Goal: Task Accomplishment & Management: Manage account settings

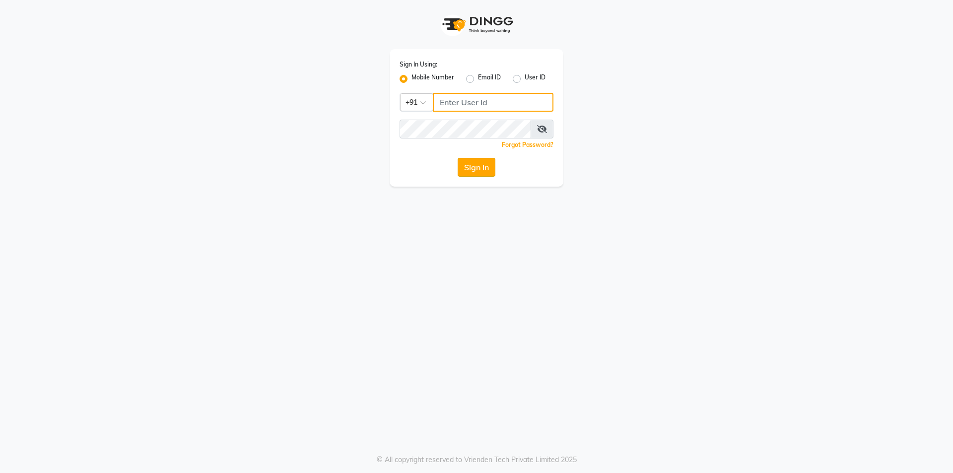
type input "01141520058"
click at [482, 166] on button "Sign In" at bounding box center [476, 167] width 38 height 19
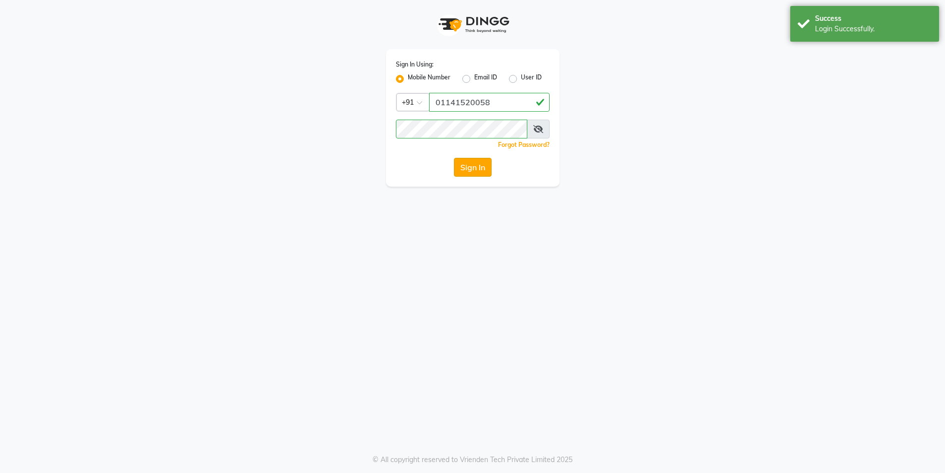
select select "4899"
select select "service"
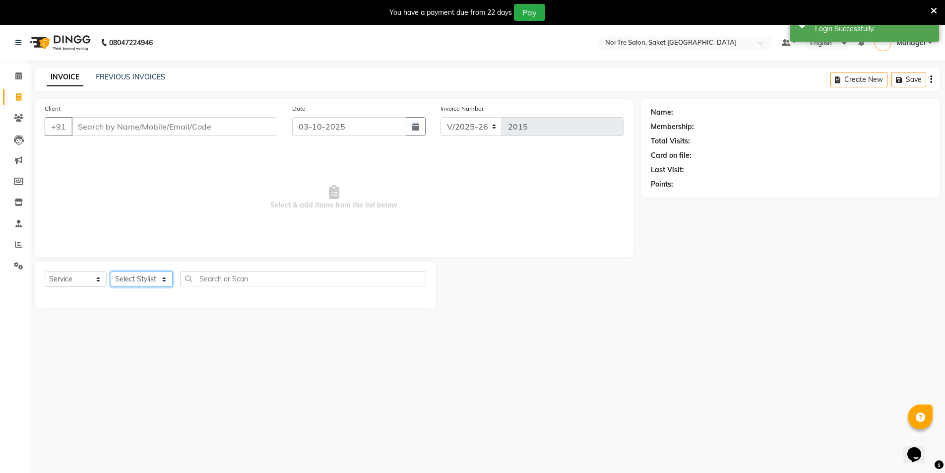
click at [141, 279] on select "Select Stylist AMIT [PERSON_NAME] [PERSON_NAME] Manager [PERSON_NAME] KM [PERSO…" at bounding box center [142, 278] width 62 height 15
select select "57196"
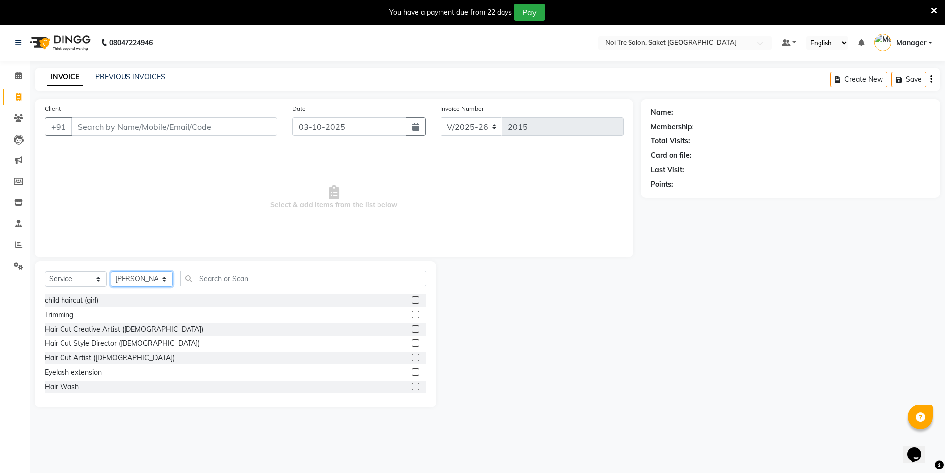
click at [141, 279] on select "Select Stylist AMIT [PERSON_NAME] [PERSON_NAME] Manager [PERSON_NAME] KM [PERSO…" at bounding box center [142, 278] width 62 height 15
click at [220, 276] on input "text" at bounding box center [303, 278] width 246 height 15
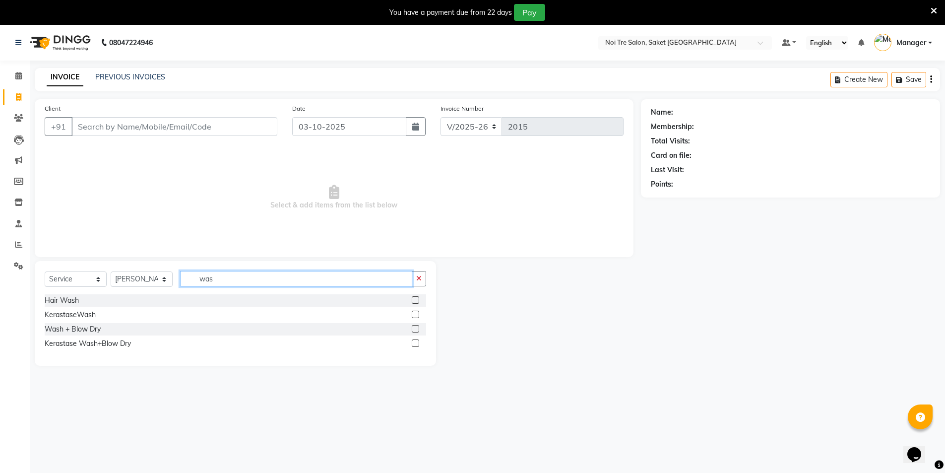
type input "was"
click at [89, 298] on div "Hair Wash" at bounding box center [236, 300] width 382 height 12
click at [65, 299] on div "Hair Wash" at bounding box center [62, 300] width 34 height 10
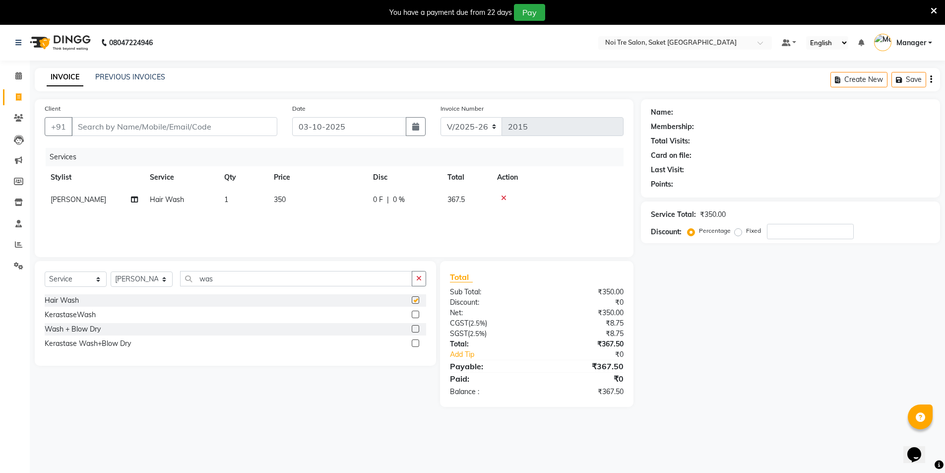
checkbox input "false"
click at [233, 124] on input "Client" at bounding box center [174, 126] width 206 height 19
type input "9"
type input "0"
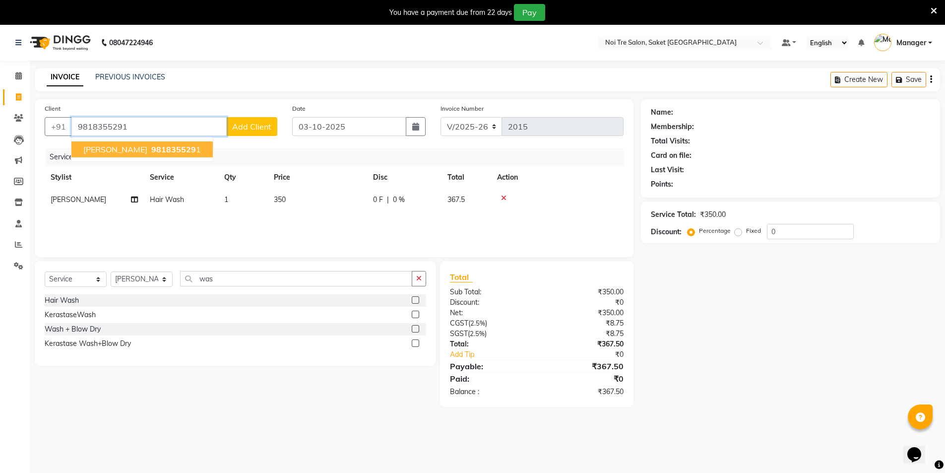
type input "9818355291"
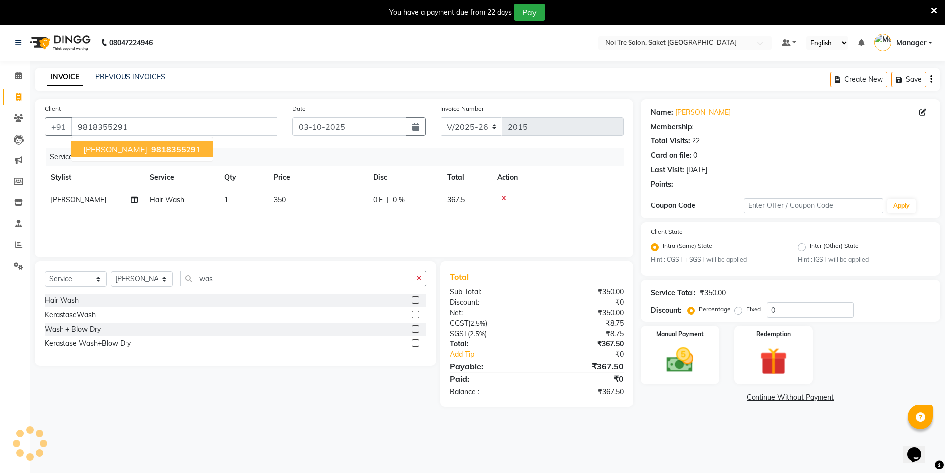
select select "1: Object"
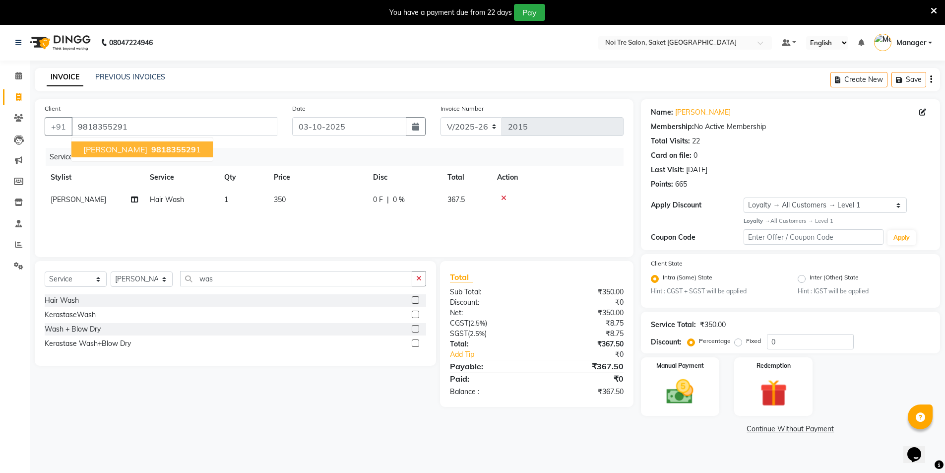
click at [302, 199] on td "350" at bounding box center [317, 200] width 99 height 22
select select "57196"
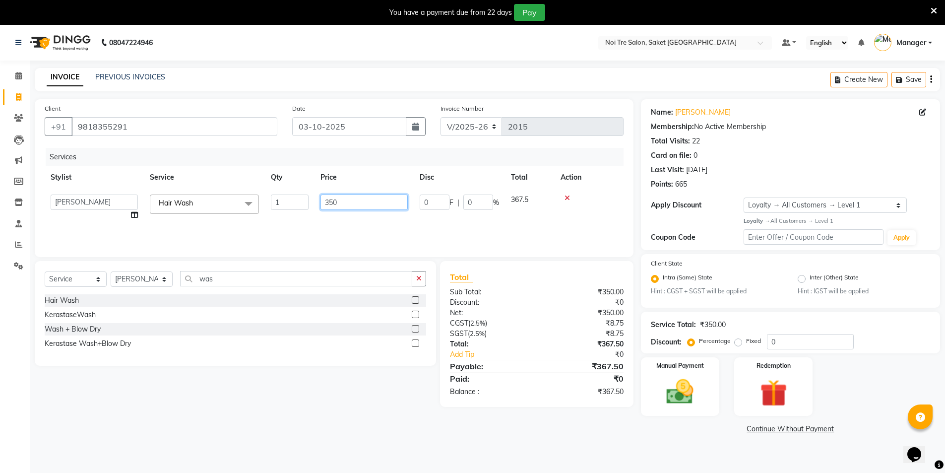
drag, startPoint x: 370, startPoint y: 202, endPoint x: 277, endPoint y: 190, distance: 93.0
click at [277, 190] on tr "AMIT [PERSON_NAME] [PERSON_NAME] Manager [PERSON_NAME] KM [PERSON_NAME] [PERSON…" at bounding box center [334, 208] width 579 height 38
type input "393"
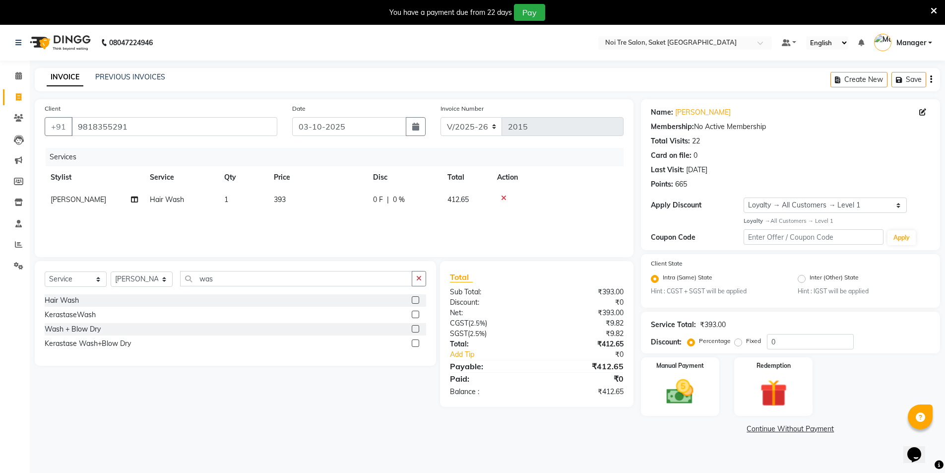
click at [573, 440] on main "INVOICE PREVIOUS INVOICES Create New Save Client [PHONE_NUMBER] Date [DATE] Inv…" at bounding box center [487, 259] width 915 height 383
click at [300, 204] on td "393" at bounding box center [317, 200] width 99 height 22
select select "57196"
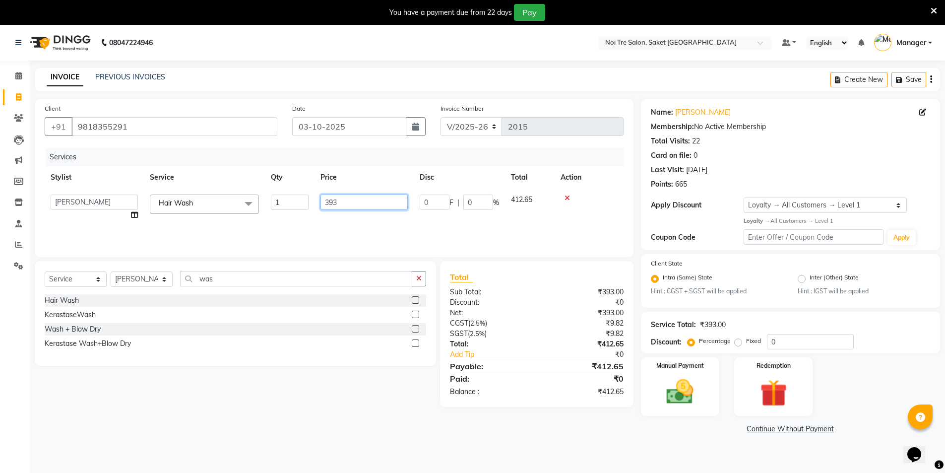
click at [357, 202] on input "393" at bounding box center [363, 201] width 87 height 15
click at [684, 113] on link "[PERSON_NAME]" at bounding box center [703, 112] width 56 height 10
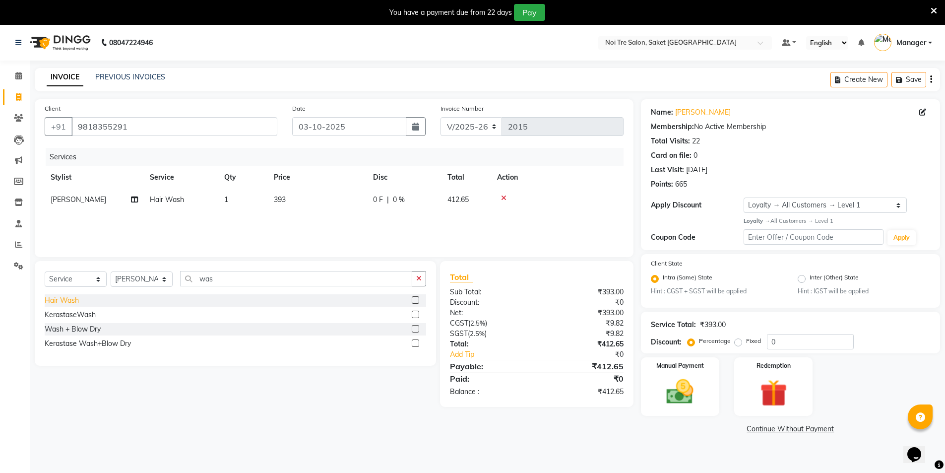
click at [64, 297] on div "Hair Wash" at bounding box center [62, 300] width 34 height 10
click at [507, 221] on div at bounding box center [557, 220] width 121 height 7
click at [73, 300] on div "Hair Wash" at bounding box center [62, 300] width 34 height 10
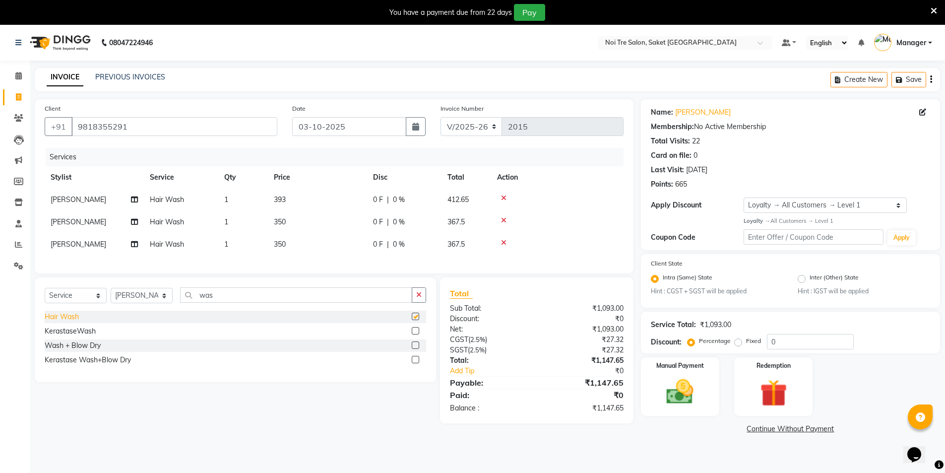
checkbox input "false"
click at [503, 242] on icon at bounding box center [503, 242] width 5 height 7
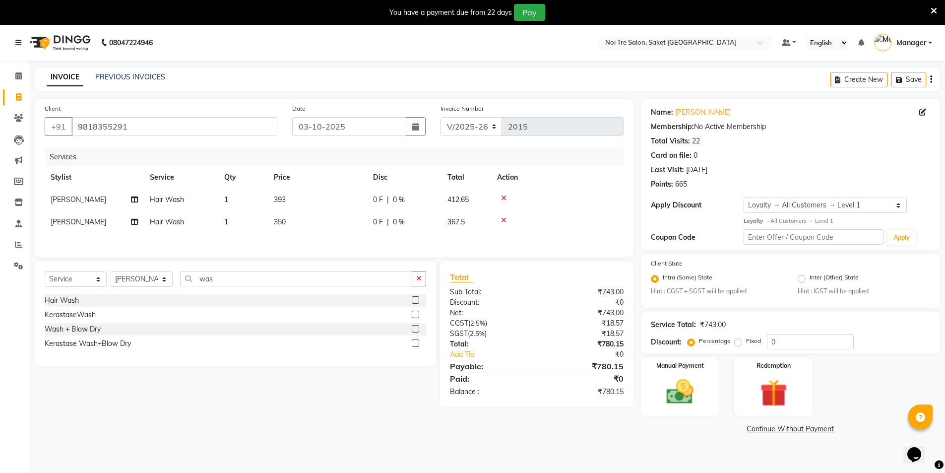
click at [506, 219] on icon at bounding box center [503, 220] width 5 height 7
click at [315, 204] on td "393" at bounding box center [317, 200] width 99 height 22
select select "57196"
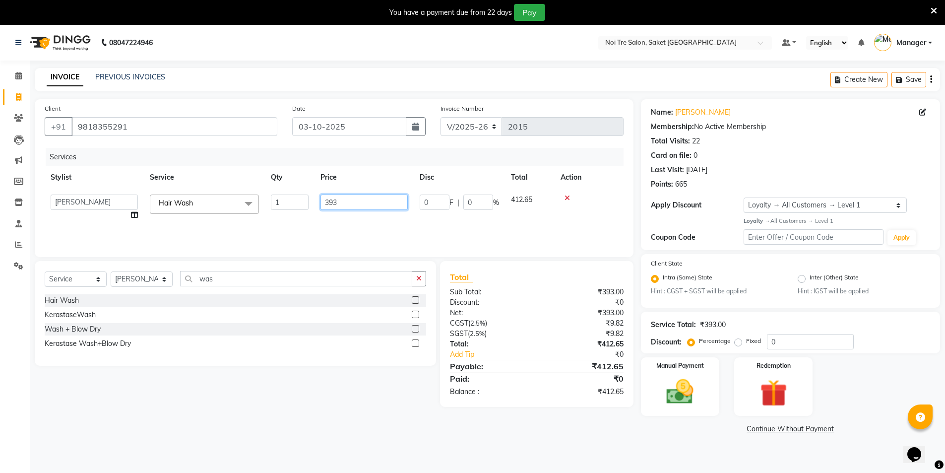
click at [358, 204] on input "393" at bounding box center [363, 201] width 87 height 15
type input "394"
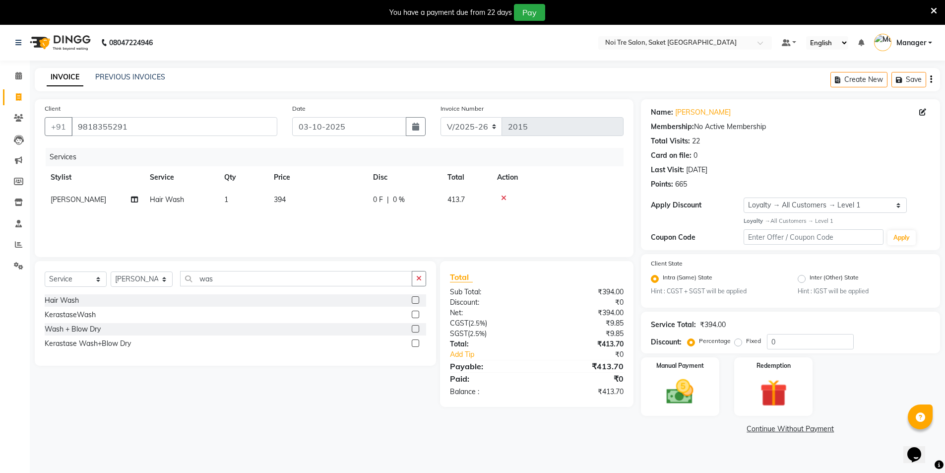
click at [559, 448] on main "INVOICE PREVIOUS INVOICES Create New Save Client [PHONE_NUMBER] Date [DATE] Inv…" at bounding box center [487, 259] width 915 height 383
click at [701, 389] on img at bounding box center [680, 392] width 46 height 32
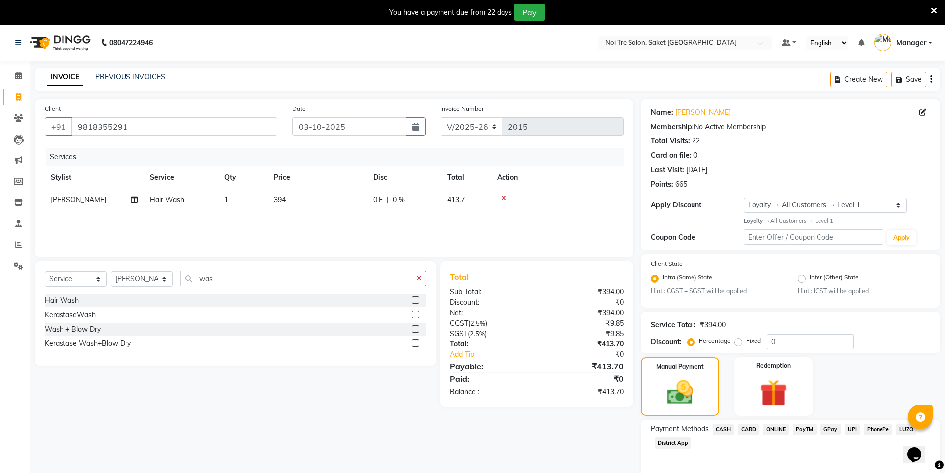
click at [725, 431] on span "CASH" at bounding box center [723, 429] width 21 height 11
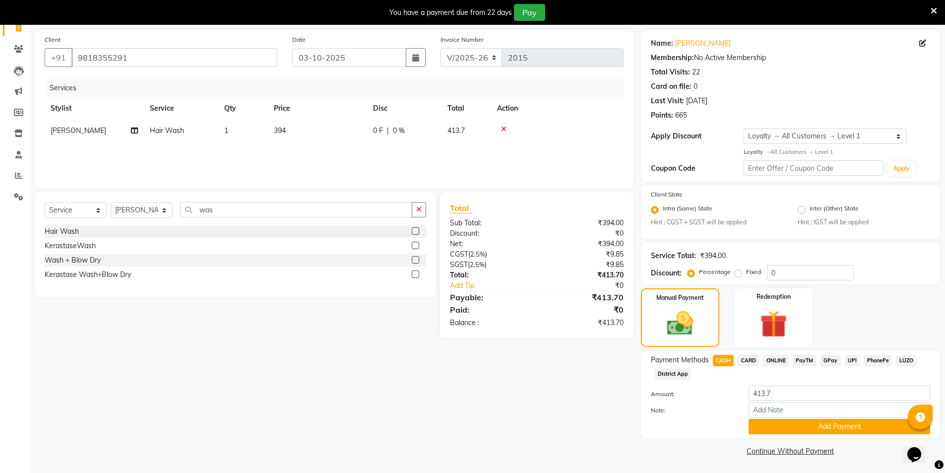
scroll to position [69, 0]
click at [836, 427] on button "Add Payment" at bounding box center [840, 425] width 182 height 15
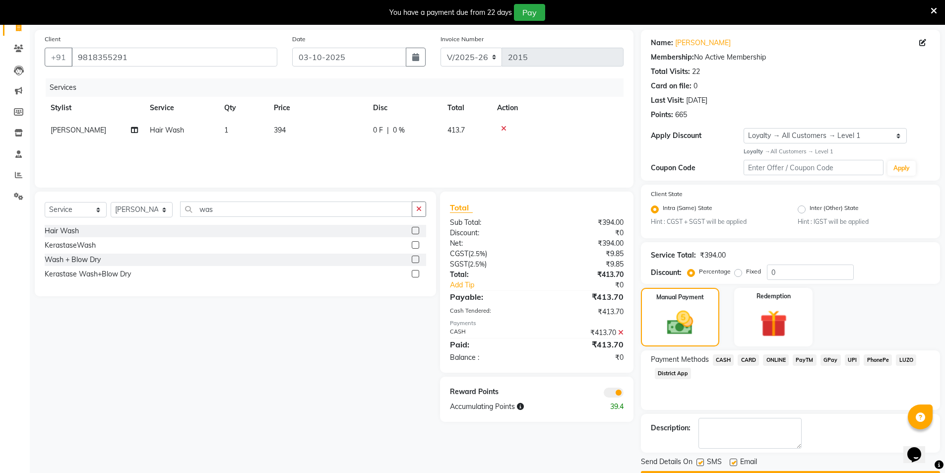
scroll to position [98, 0]
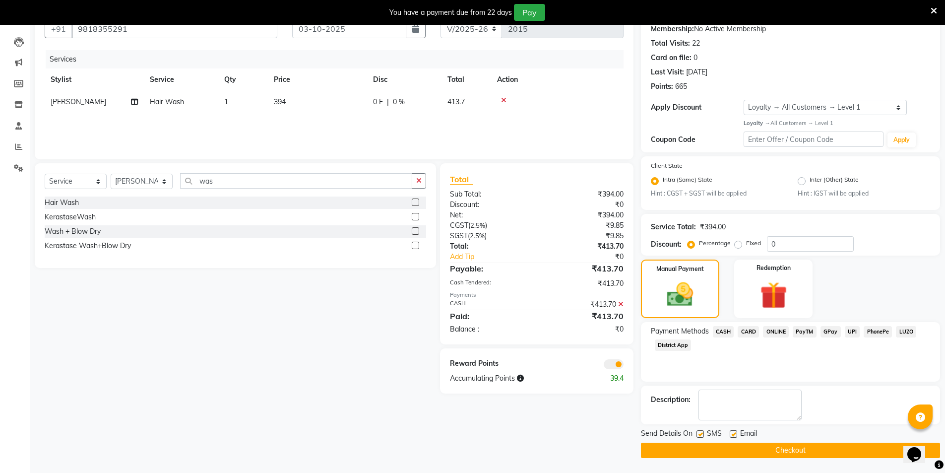
click at [789, 446] on button "Checkout" at bounding box center [790, 450] width 299 height 15
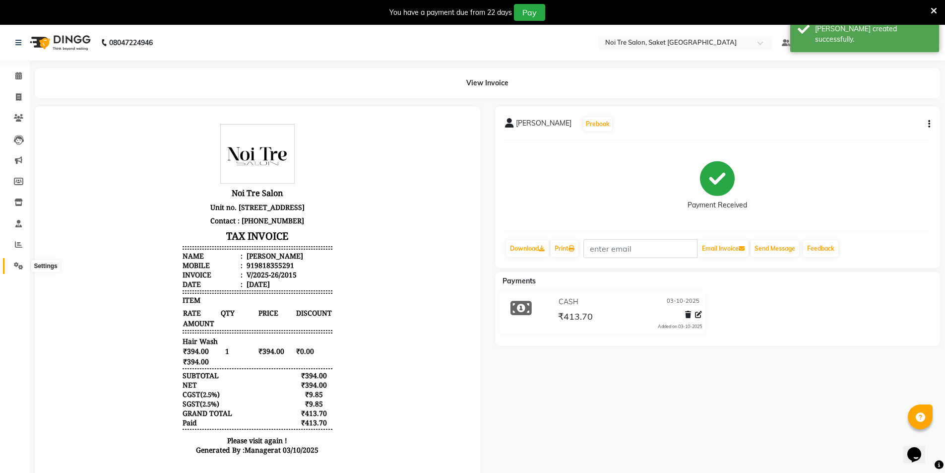
click at [21, 262] on icon at bounding box center [18, 265] width 9 height 7
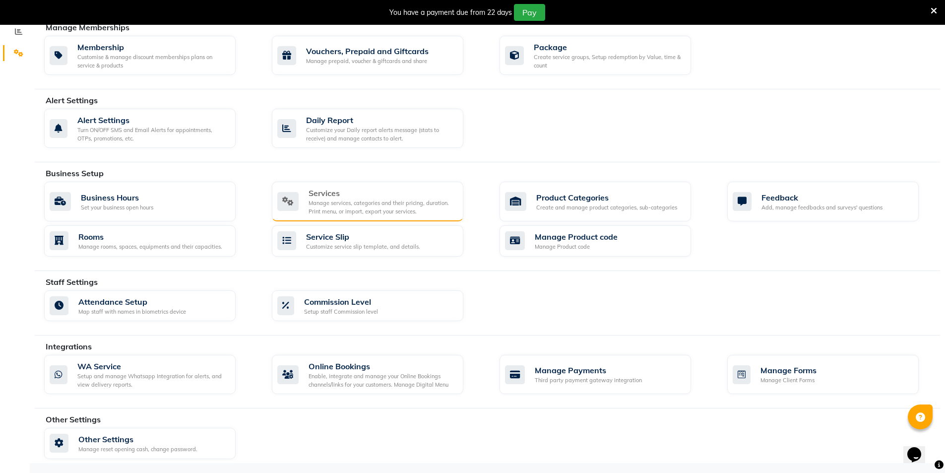
click at [378, 203] on div "Manage services, categories and their pricing, duration. Print menu, or import,…" at bounding box center [382, 207] width 147 height 16
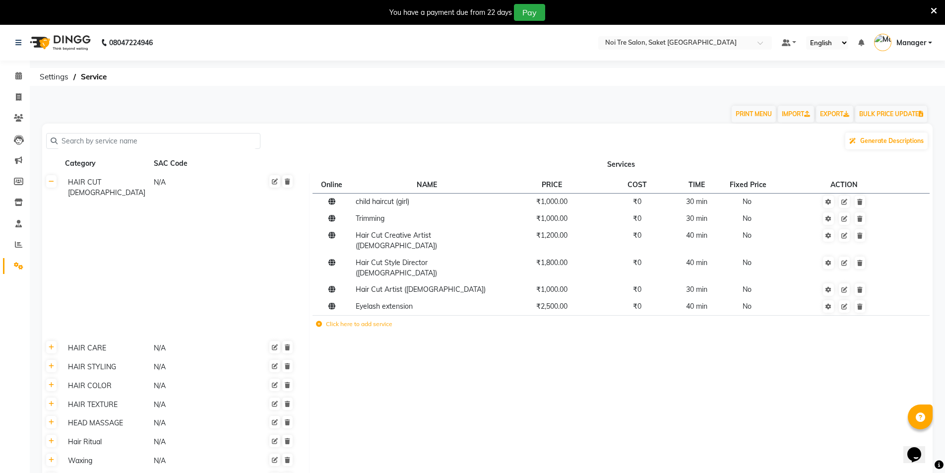
click at [358, 315] on td "Click here to add service" at bounding box center [492, 325] width 359 height 20
click at [345, 319] on label "Click here to add service" at bounding box center [354, 323] width 76 height 9
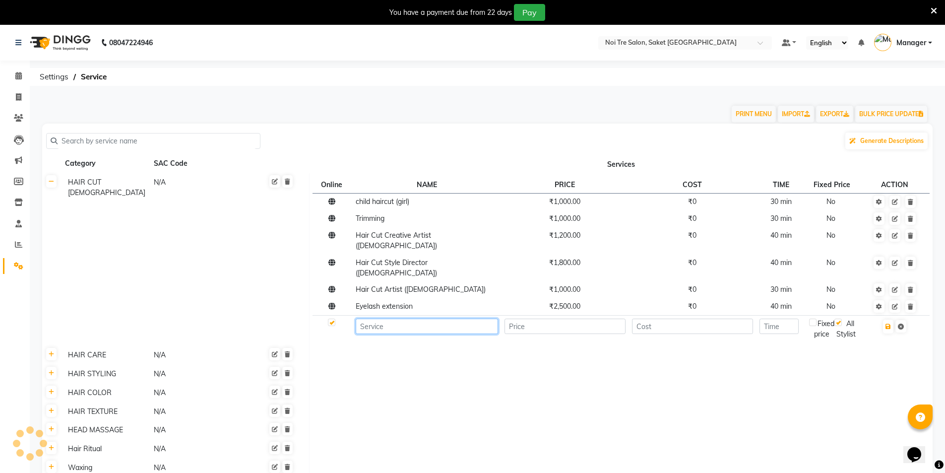
click at [405, 319] on input at bounding box center [427, 326] width 142 height 15
type input "b"
type input "h"
type input "n"
type input "NORMAL WASH/DRY"
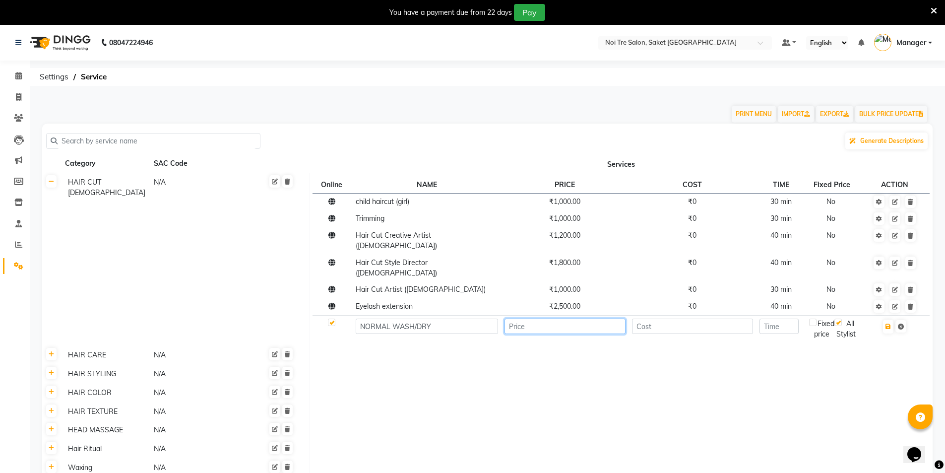
click at [572, 319] on input "number" at bounding box center [565, 326] width 121 height 15
click at [680, 319] on input "number" at bounding box center [692, 326] width 121 height 15
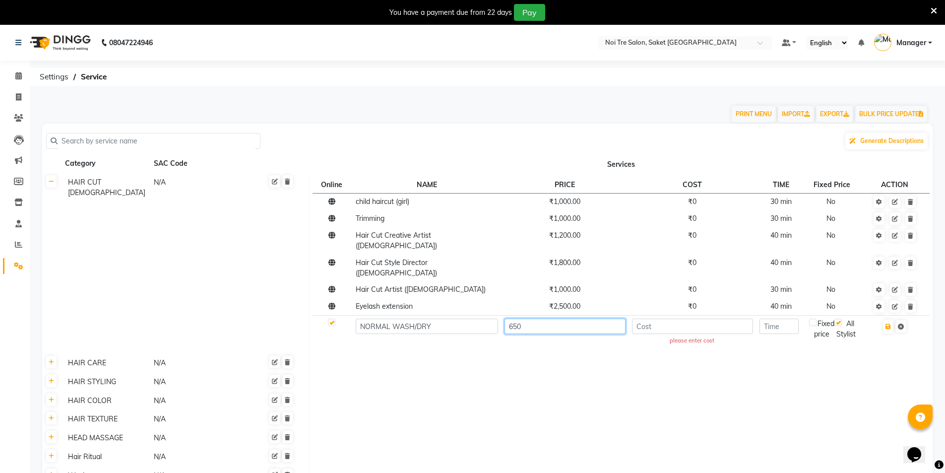
click at [575, 319] on input "650" at bounding box center [565, 326] width 121 height 15
type input "600"
click at [675, 319] on input "number" at bounding box center [692, 326] width 121 height 15
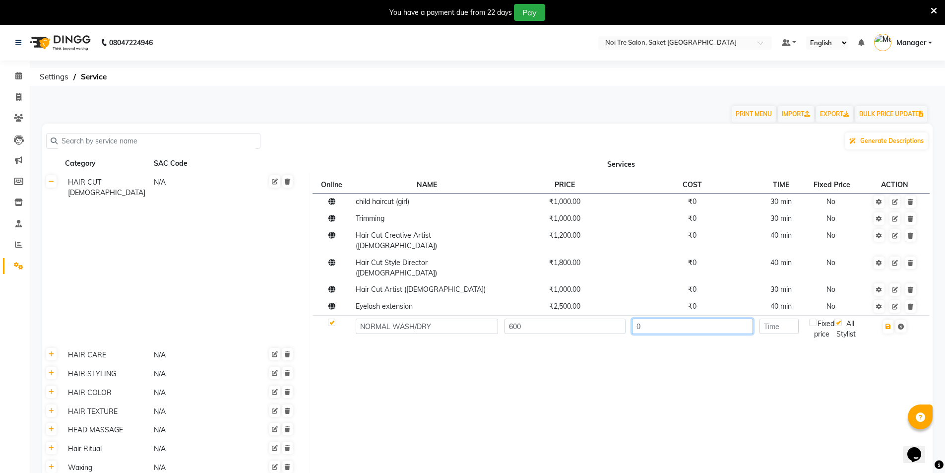
type input "0"
click at [791, 319] on input "number" at bounding box center [779, 326] width 39 height 15
type input "30"
click at [823, 365] on td at bounding box center [622, 374] width 624 height 19
click at [784, 319] on input "30" at bounding box center [779, 326] width 39 height 15
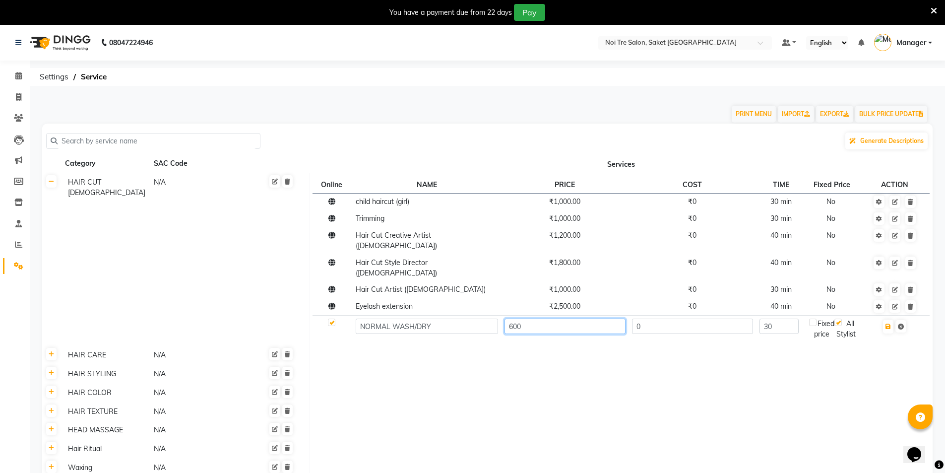
click at [522, 319] on input "600" at bounding box center [565, 326] width 121 height 15
click at [891, 323] on icon "button" at bounding box center [888, 326] width 5 height 6
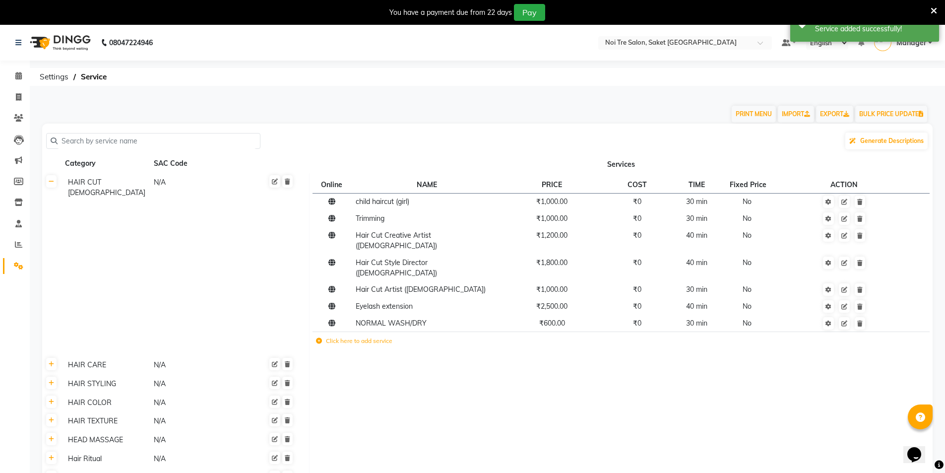
click at [367, 336] on label "Click here to add service" at bounding box center [354, 340] width 76 height 9
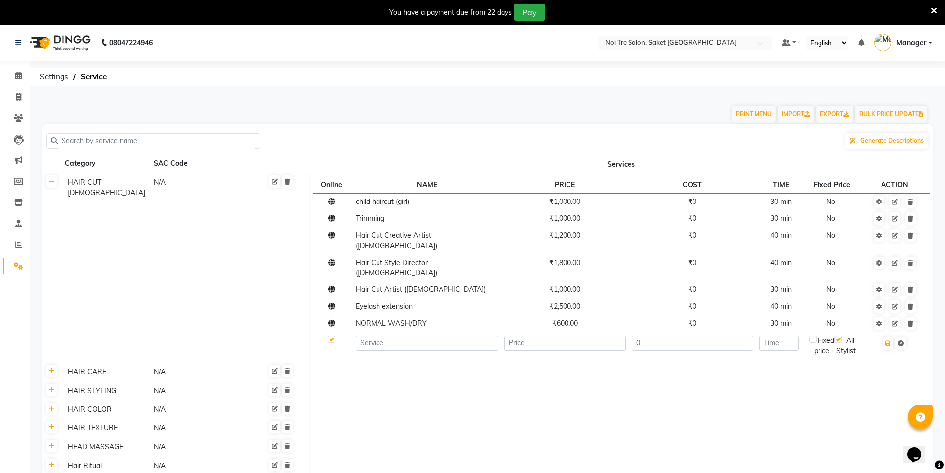
click at [136, 136] on input "text" at bounding box center [157, 140] width 198 height 15
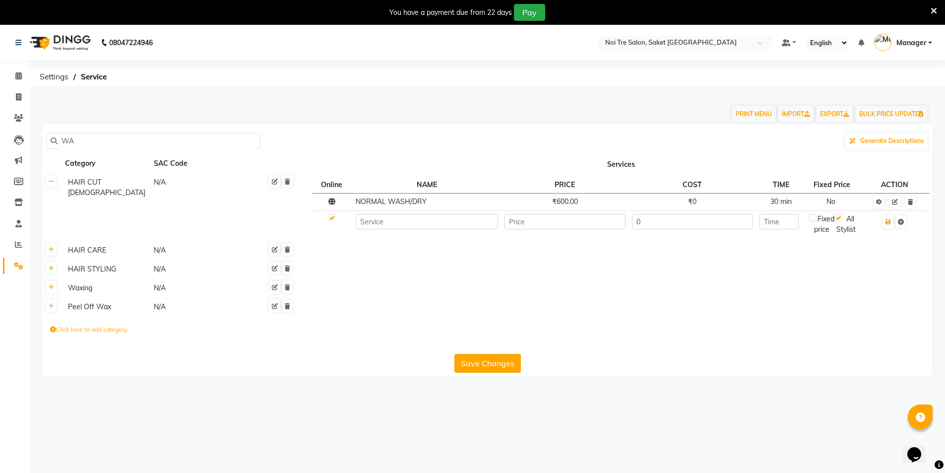
type input "W"
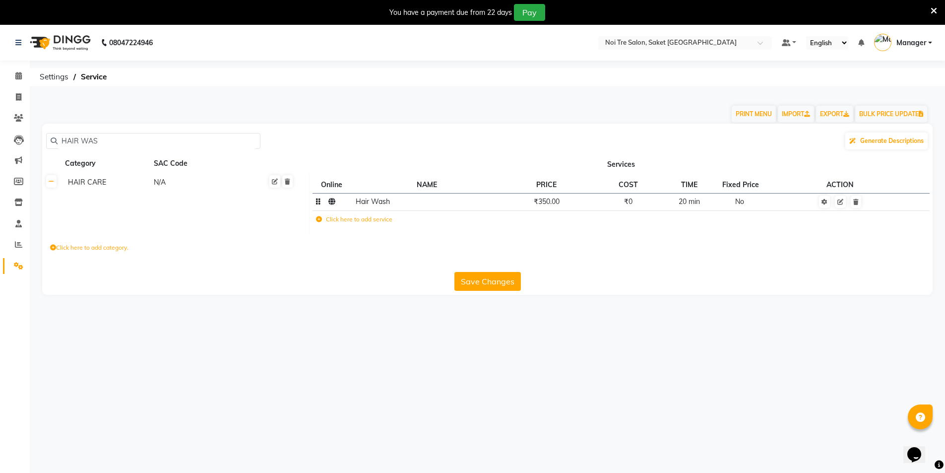
type input "HAIR WAS"
click at [385, 204] on span "Hair Wash" at bounding box center [373, 201] width 34 height 9
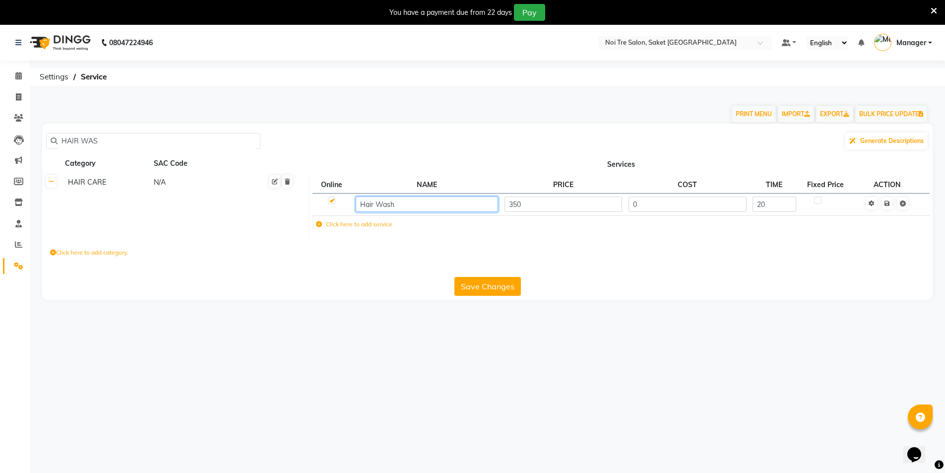
click at [410, 199] on input "Hair Wash" at bounding box center [427, 203] width 142 height 15
type input "Hair Wash [DEMOGRAPHIC_DATA]"
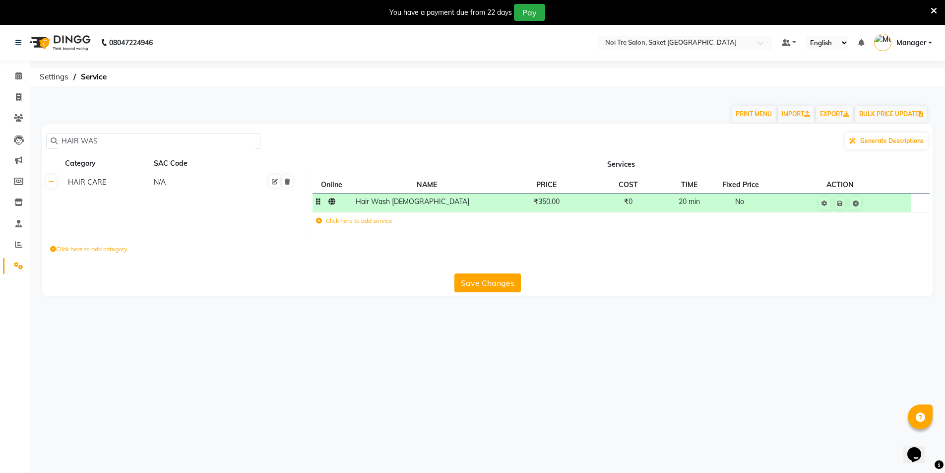
click at [572, 207] on td "₹350.00" at bounding box center [546, 202] width 91 height 19
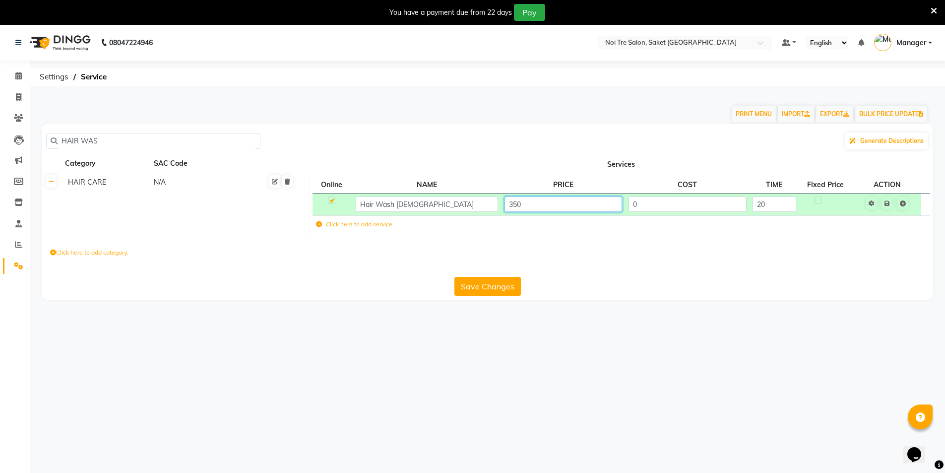
click at [542, 200] on input "350" at bounding box center [564, 203] width 118 height 15
type input "3"
type input "250"
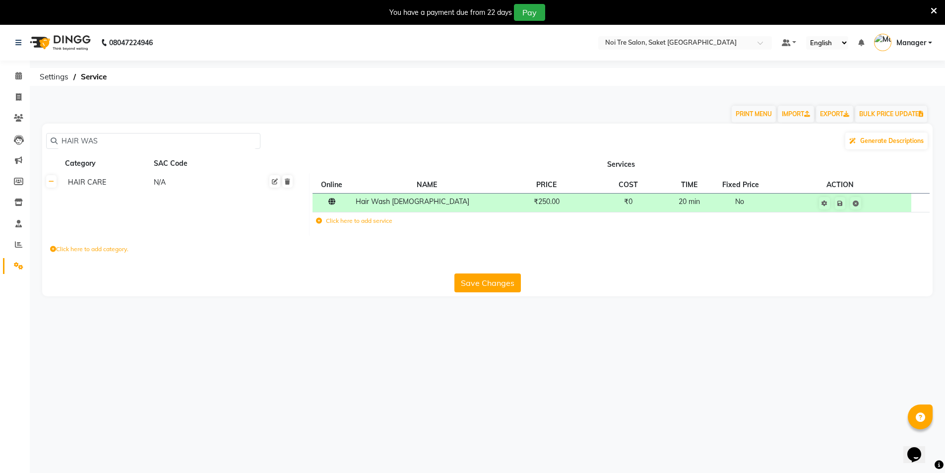
click at [674, 303] on main "PRINT MENU IMPORT EXPORT BULK PRICE UPDATE HAIR WAS Generate Descriptions Categ…" at bounding box center [487, 202] width 915 height 217
click at [483, 283] on button "Save Changes" at bounding box center [487, 282] width 66 height 19
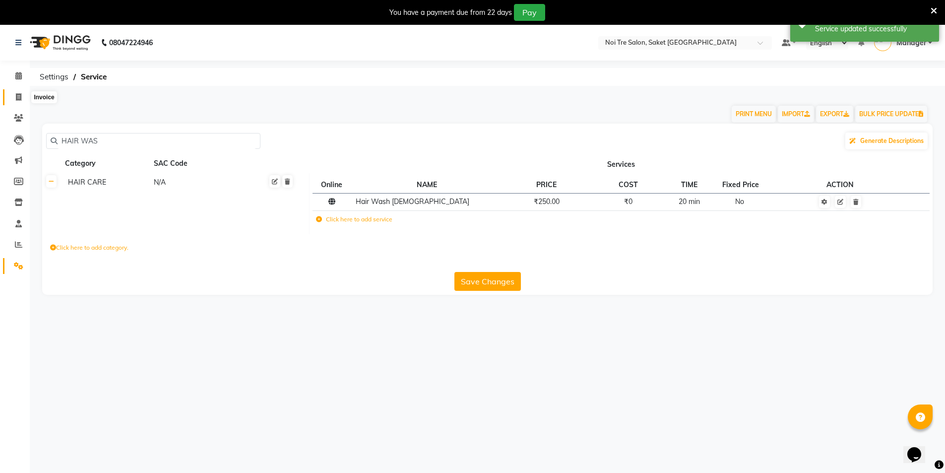
click at [21, 93] on icon at bounding box center [18, 96] width 5 height 7
select select "service"
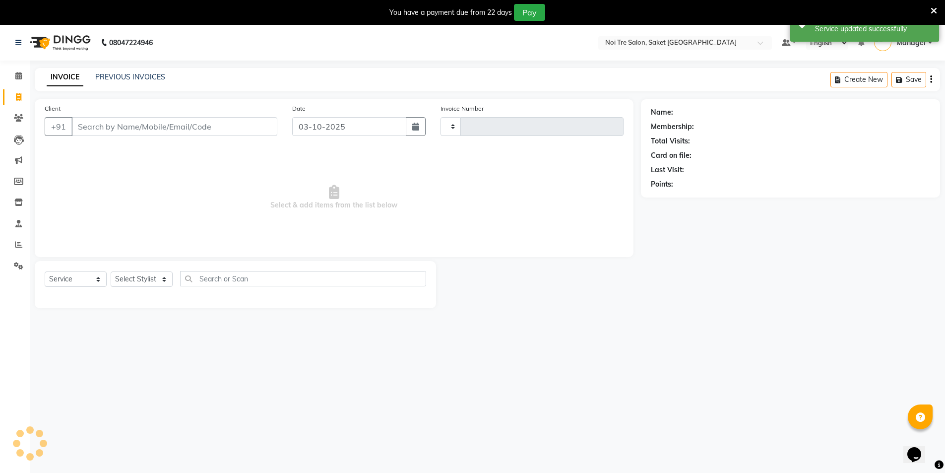
type input "2016"
select select "4899"
click at [151, 278] on select "Select Stylist AMIT [PERSON_NAME] [PERSON_NAME] Manager [PERSON_NAME] KM [PERSO…" at bounding box center [142, 278] width 62 height 15
select select "92270"
click at [111, 271] on select "Select Stylist AMIT [PERSON_NAME] [PERSON_NAME] Manager [PERSON_NAME] KM [PERSO…" at bounding box center [142, 278] width 62 height 15
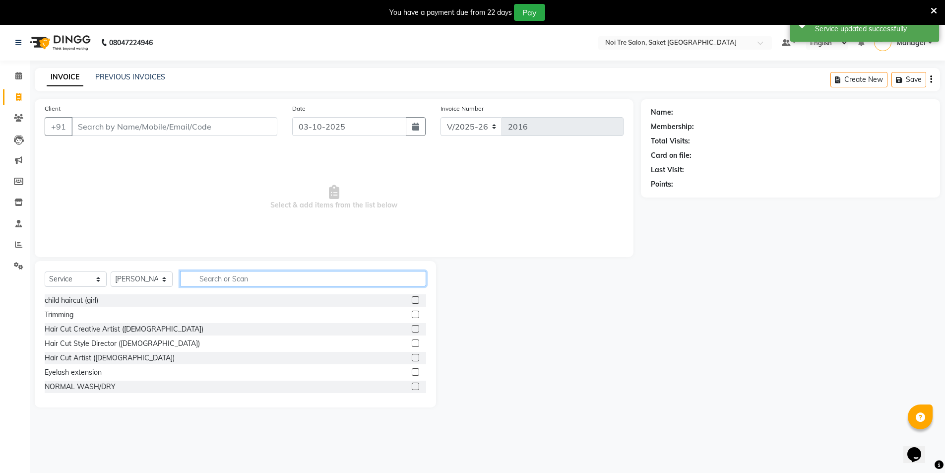
click at [231, 282] on input "text" at bounding box center [303, 278] width 246 height 15
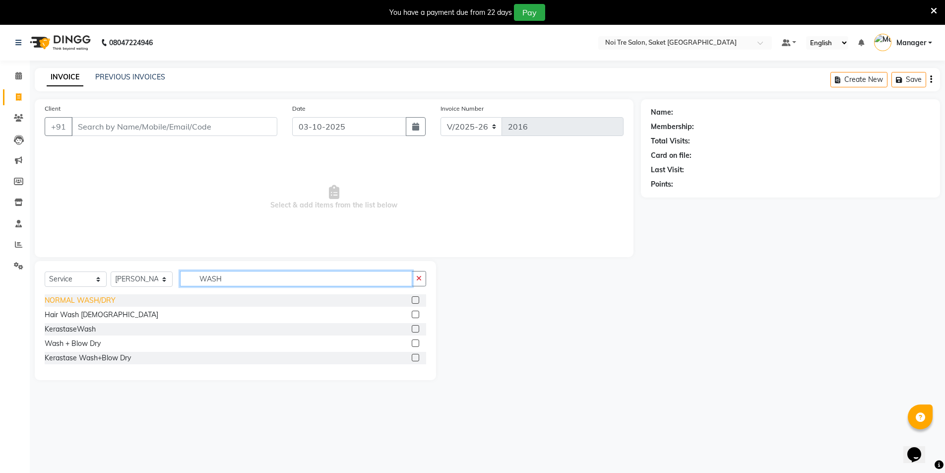
type input "WASH"
click at [81, 301] on div "NORMAL WASH/DRY" at bounding box center [80, 300] width 71 height 10
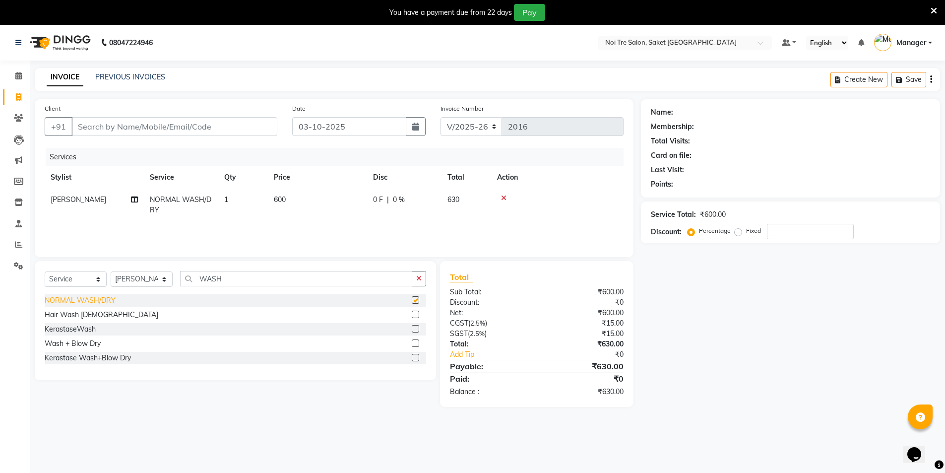
checkbox input "false"
click at [72, 313] on div "Hair Wash [DEMOGRAPHIC_DATA]" at bounding box center [102, 315] width 114 height 10
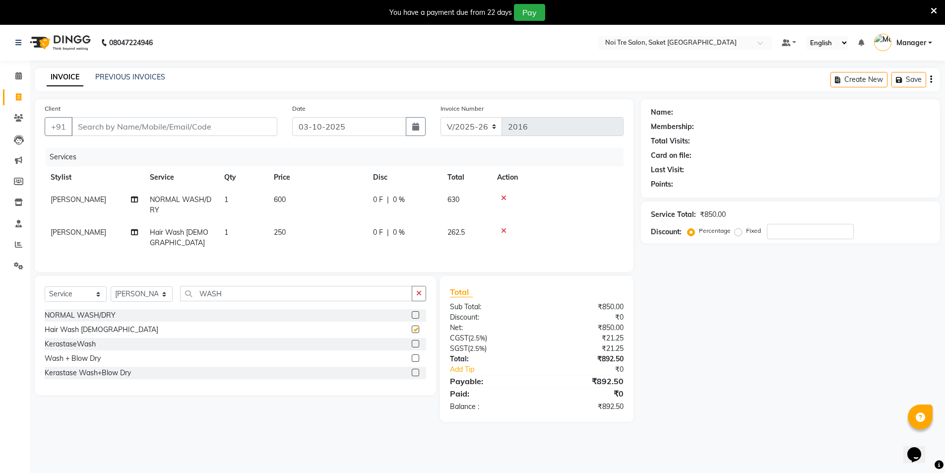
checkbox input "false"
click at [63, 355] on div "Wash + Blow Dry" at bounding box center [73, 358] width 56 height 10
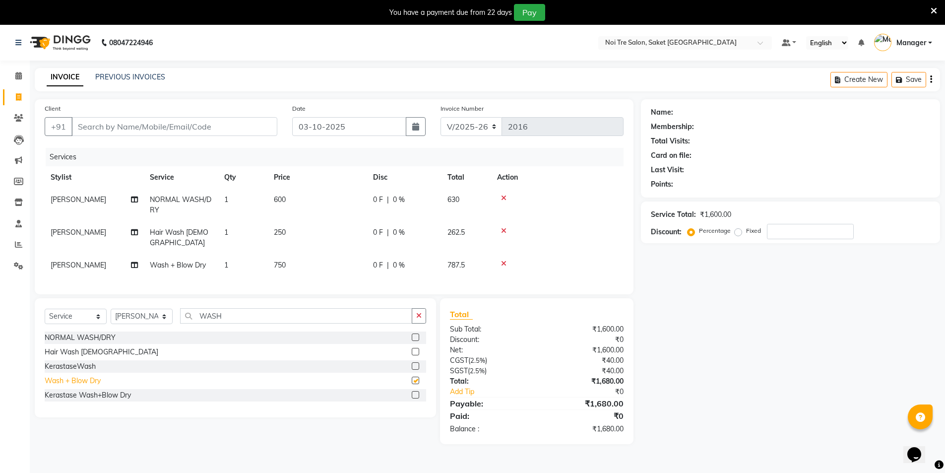
checkbox input "false"
click at [71, 395] on div "Kerastase Wash+Blow Dry" at bounding box center [88, 395] width 86 height 10
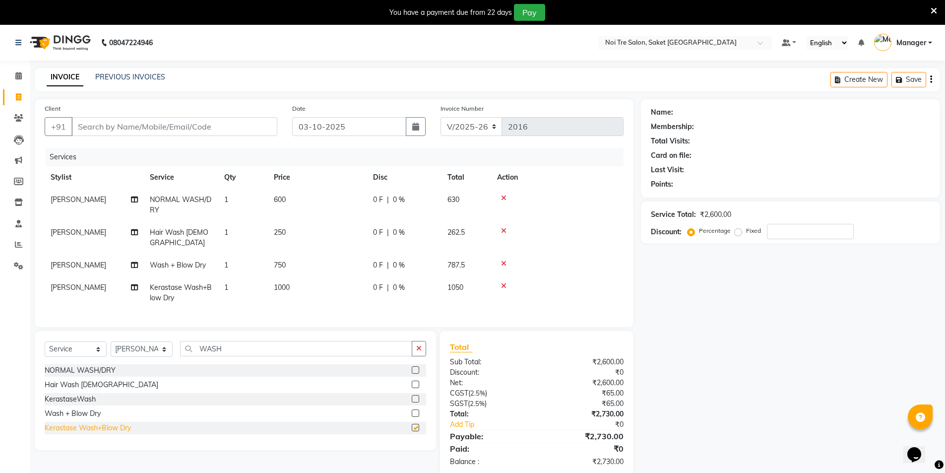
checkbox input "false"
click at [503, 228] on icon at bounding box center [503, 230] width 5 height 7
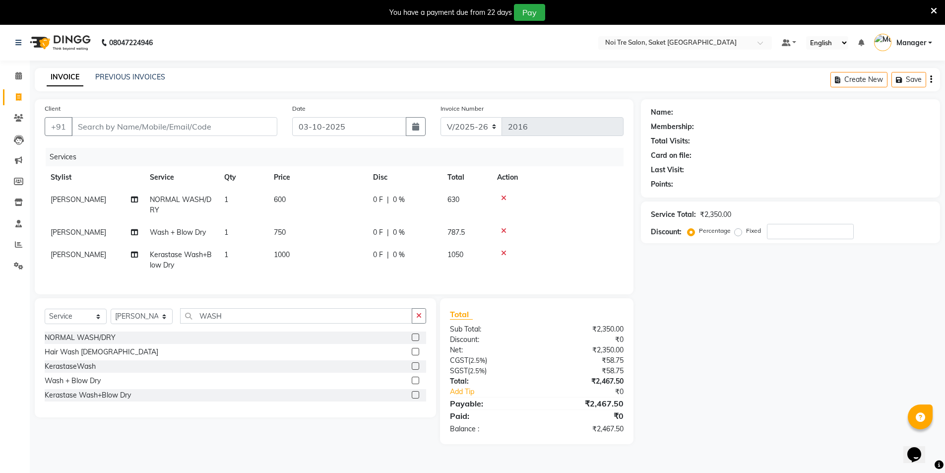
click at [504, 249] on td at bounding box center [557, 260] width 132 height 33
click at [504, 253] on icon at bounding box center [503, 253] width 5 height 7
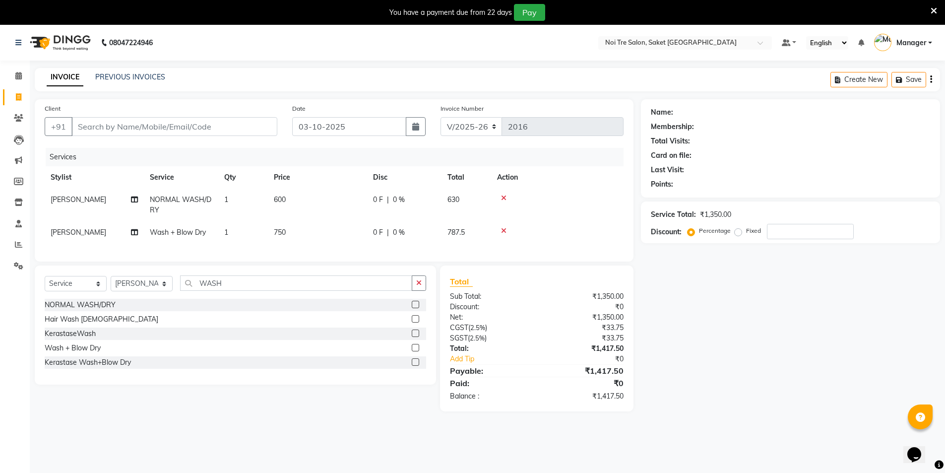
click at [503, 229] on icon at bounding box center [503, 230] width 5 height 7
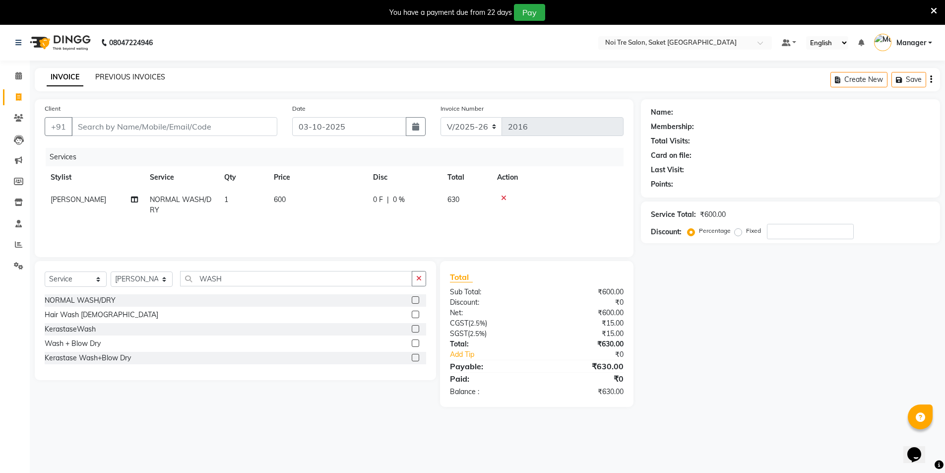
click at [119, 75] on link "PREVIOUS INVOICES" at bounding box center [130, 76] width 70 height 9
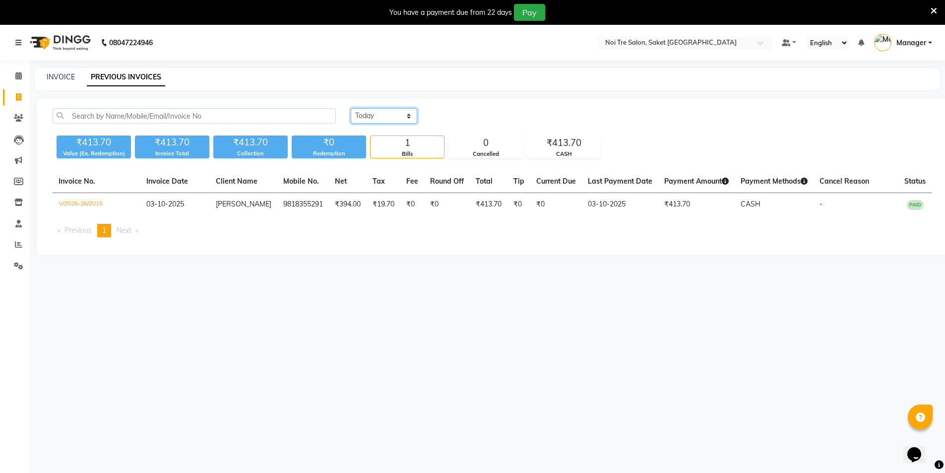
click at [407, 115] on select "[DATE] [DATE] Custom Range" at bounding box center [384, 115] width 66 height 15
click at [351, 108] on select "[DATE] [DATE] Custom Range" at bounding box center [384, 115] width 66 height 15
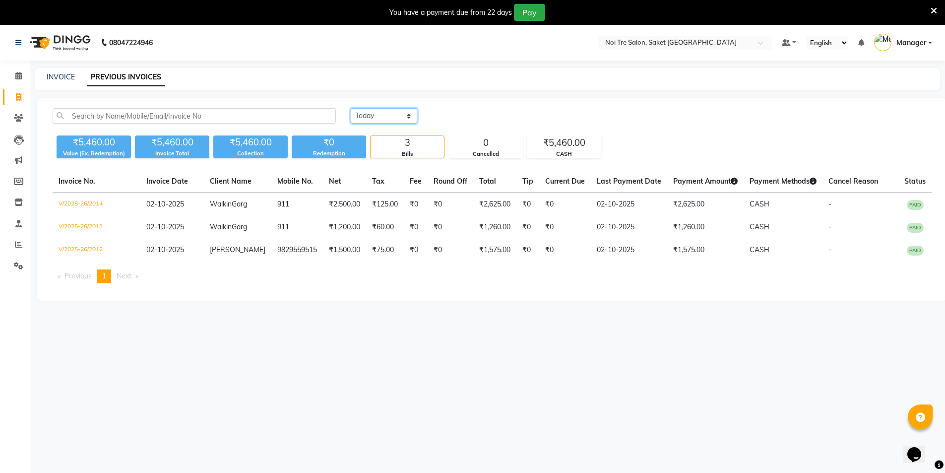
click at [403, 115] on select "[DATE] [DATE] Custom Range" at bounding box center [384, 115] width 66 height 15
select select "[DATE]"
click at [351, 108] on select "[DATE] [DATE] Custom Range" at bounding box center [384, 115] width 66 height 15
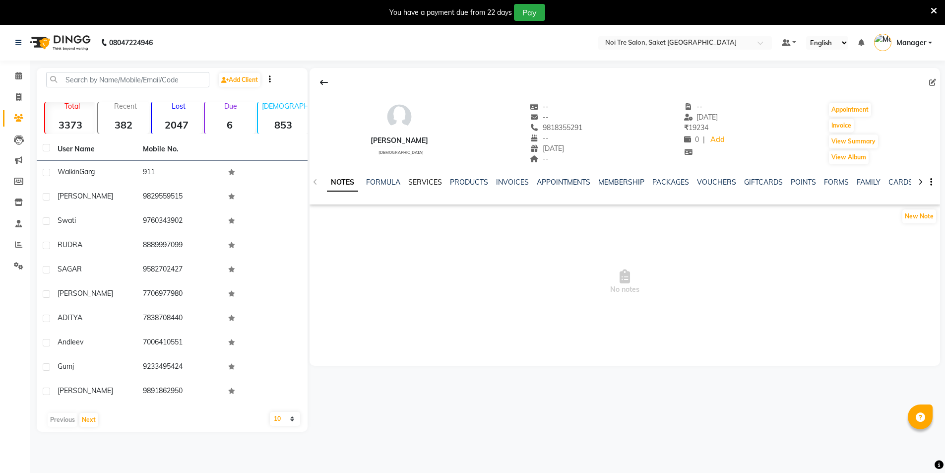
click at [423, 179] on link "SERVICES" at bounding box center [425, 182] width 34 height 9
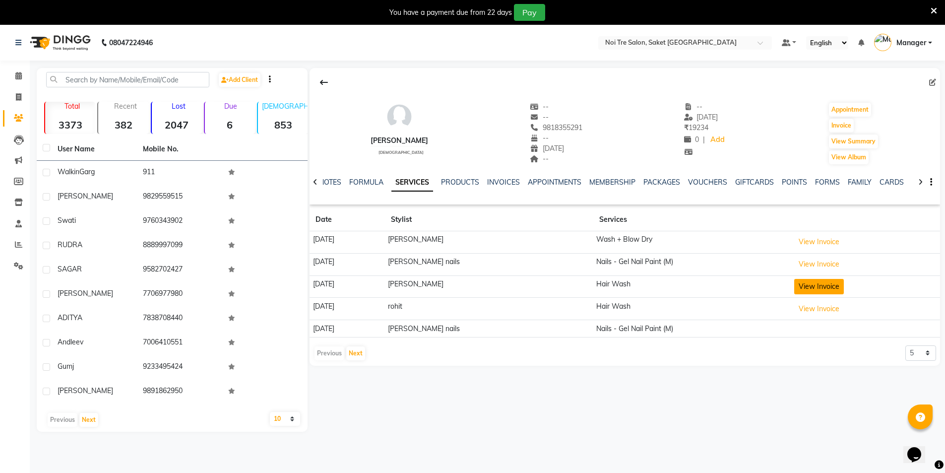
click at [820, 285] on button "View Invoice" at bounding box center [819, 286] width 50 height 15
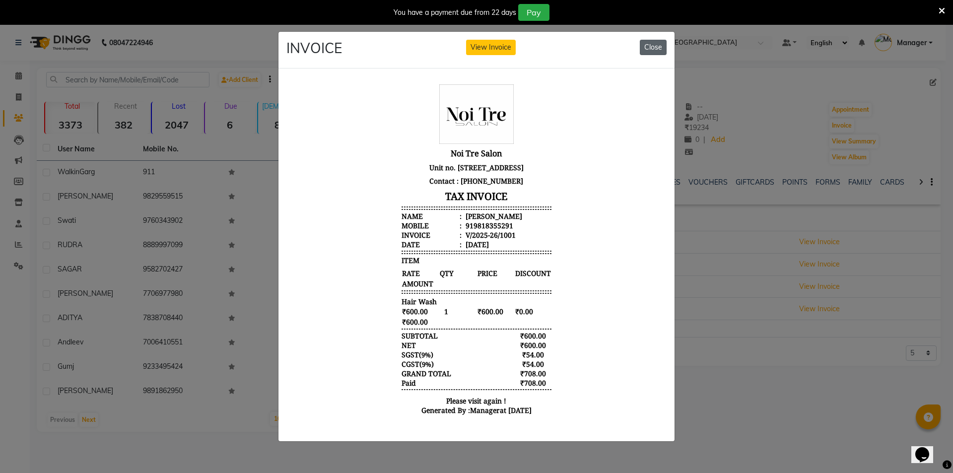
click at [651, 44] on button "Close" at bounding box center [652, 47] width 27 height 15
